Goal: Information Seeking & Learning: Learn about a topic

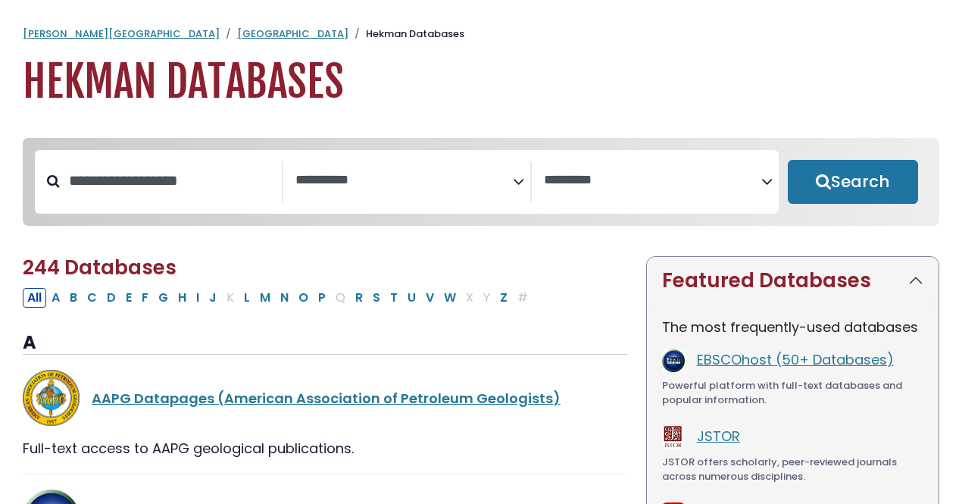
select select "Database Subject Filter"
select select "Database Vendors Filter"
click at [261, 184] on input "Search database by title or keyword" at bounding box center [171, 180] width 222 height 25
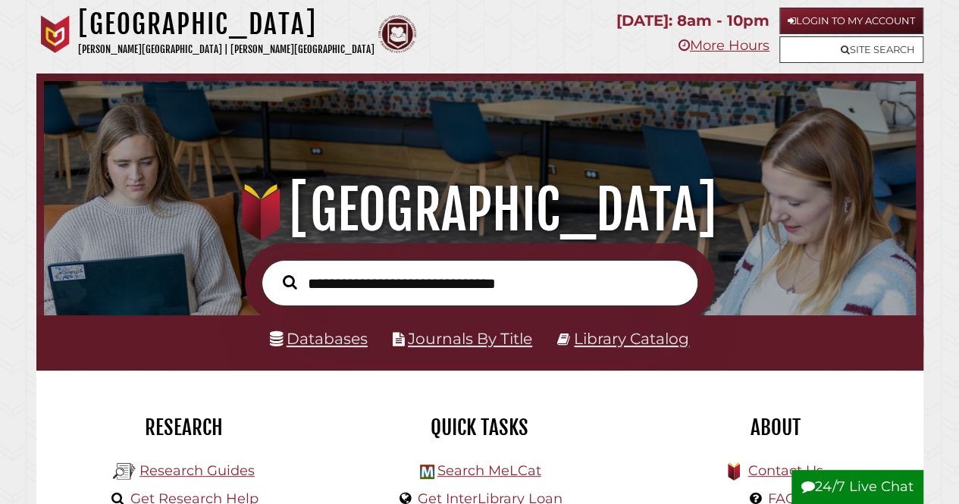
scroll to position [70, 0]
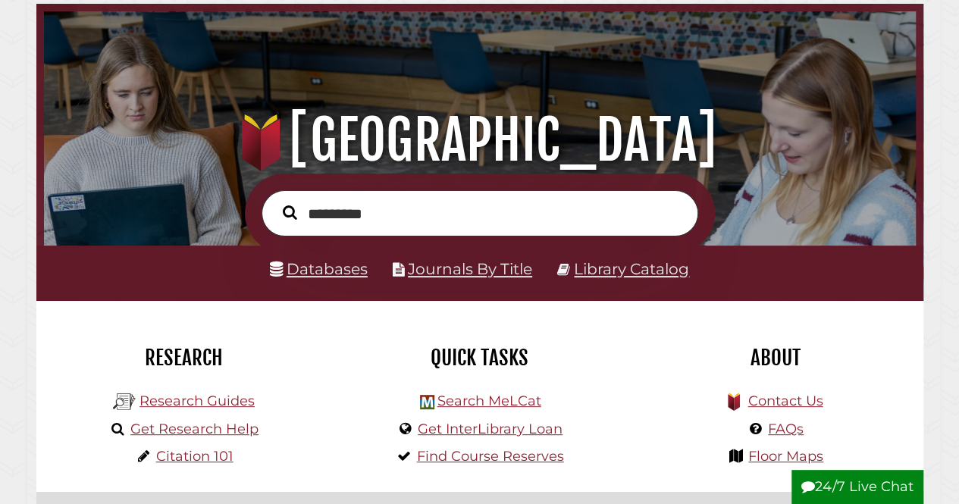
type input "*********"
click at [275, 202] on button "Search" at bounding box center [290, 213] width 30 height 22
